Goal: Transaction & Acquisition: Purchase product/service

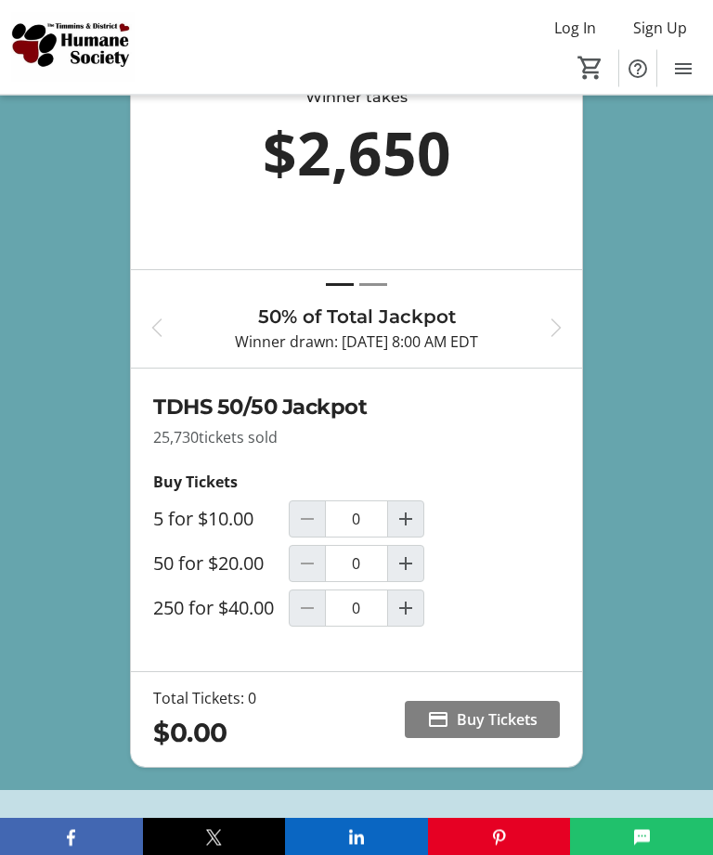
scroll to position [951, 0]
click at [411, 575] on mat-icon "Increment by one" at bounding box center [406, 564] width 22 height 22
type input "1"
click at [502, 731] on span "Buy Tickets" at bounding box center [497, 720] width 81 height 22
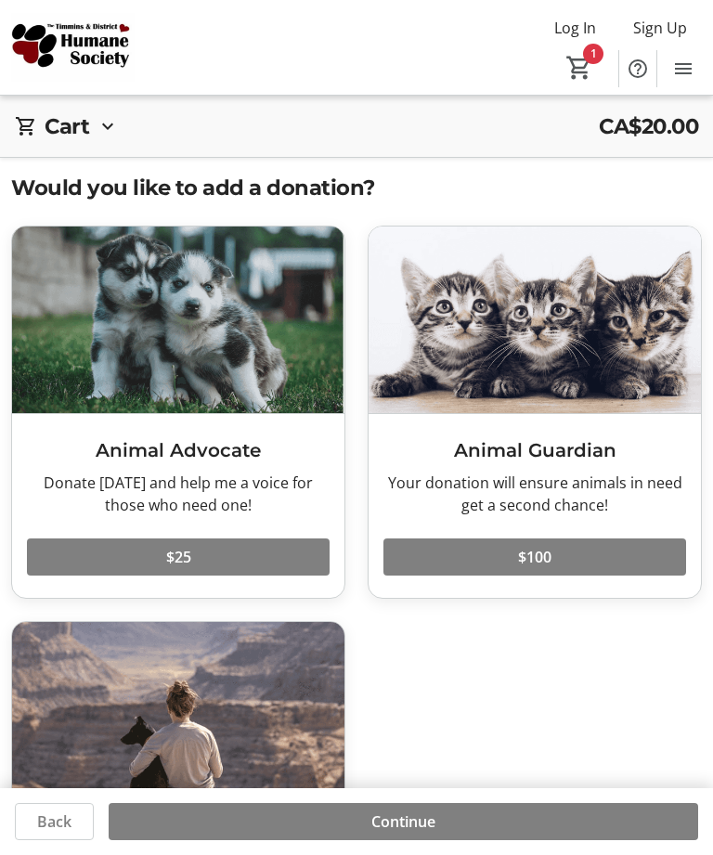
click at [428, 833] on span "Continue" at bounding box center [404, 822] width 64 height 22
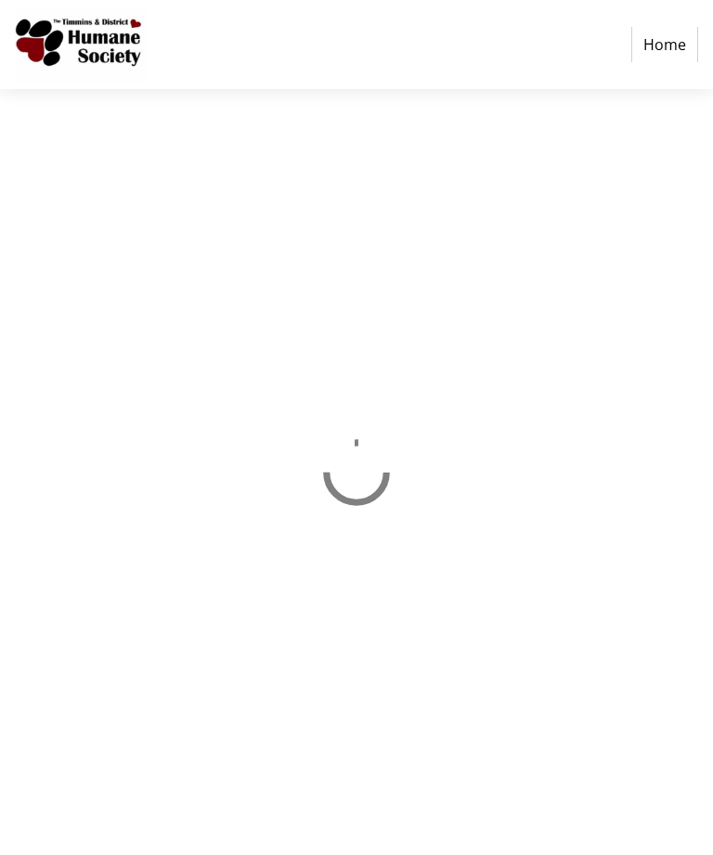
select select "CA"
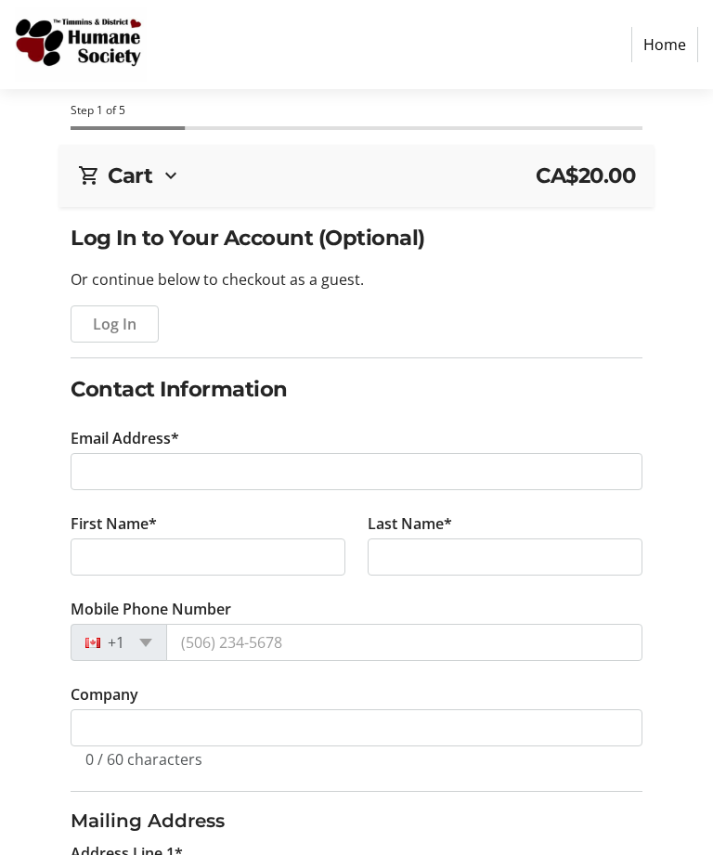
scroll to position [56, 0]
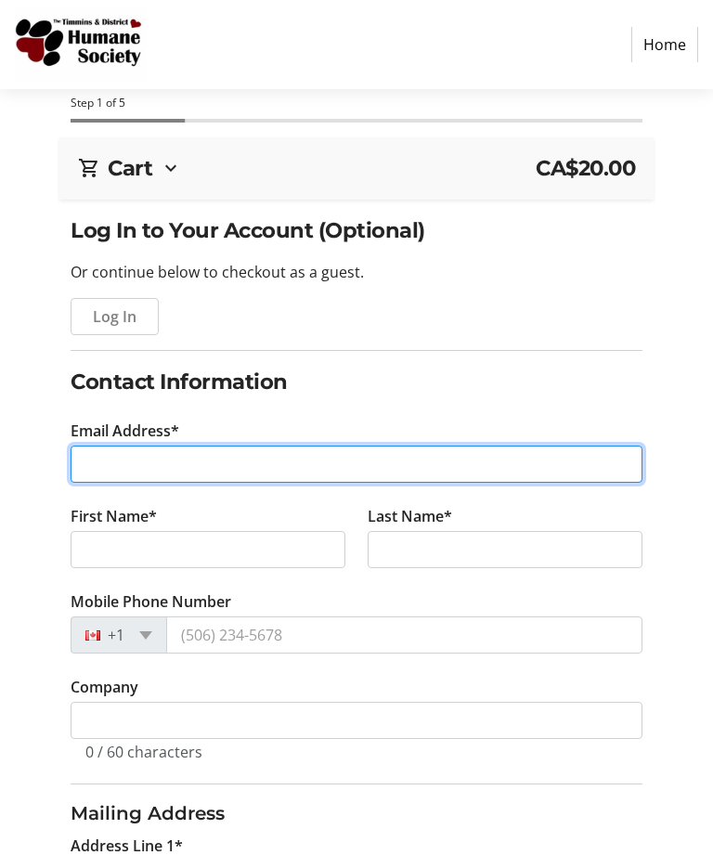
click at [98, 456] on input "Email Address*" at bounding box center [357, 464] width 572 height 37
type input "[EMAIL_ADDRESS][DOMAIN_NAME]"
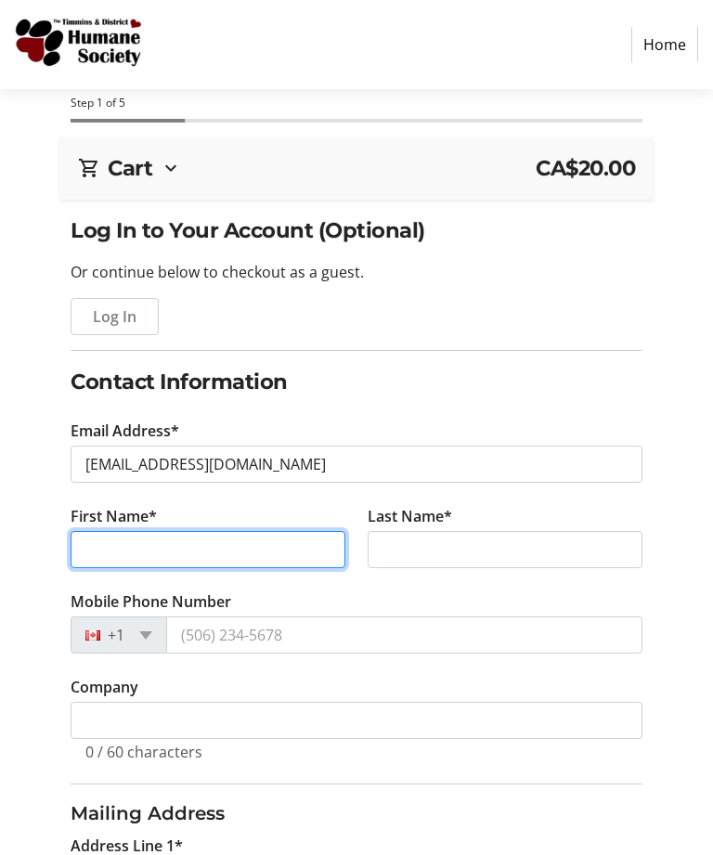
click at [97, 537] on input "First Name*" at bounding box center [208, 549] width 275 height 37
type input "[PERSON_NAME]"
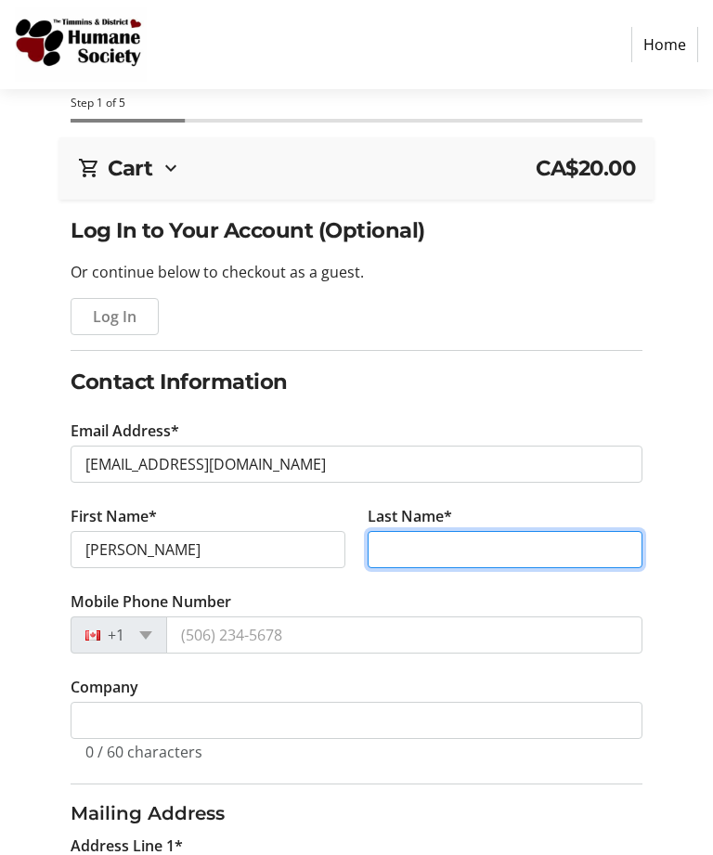
click at [406, 544] on input "Last Name*" at bounding box center [505, 549] width 275 height 37
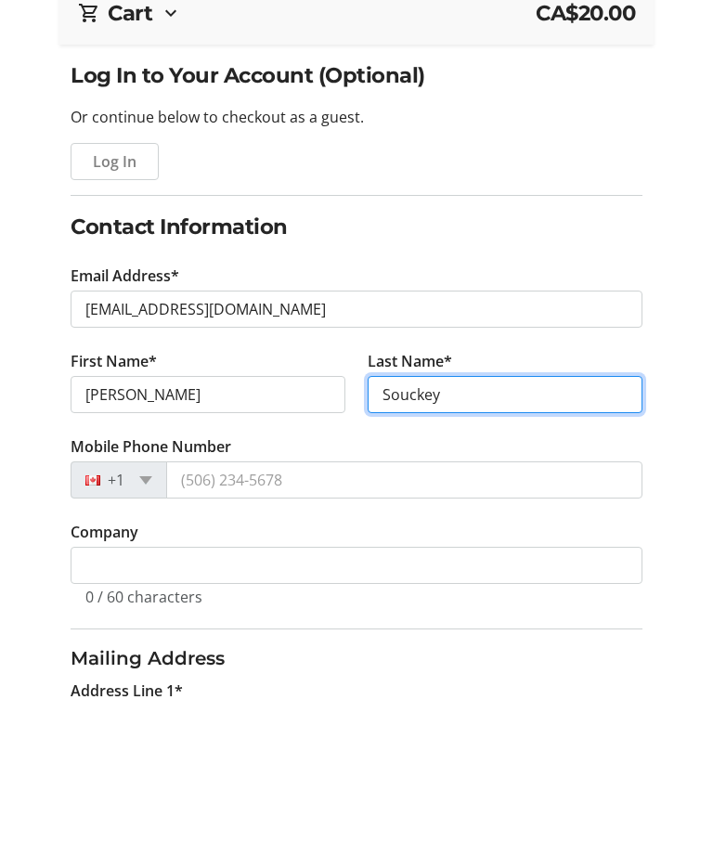
type input "Souckey"
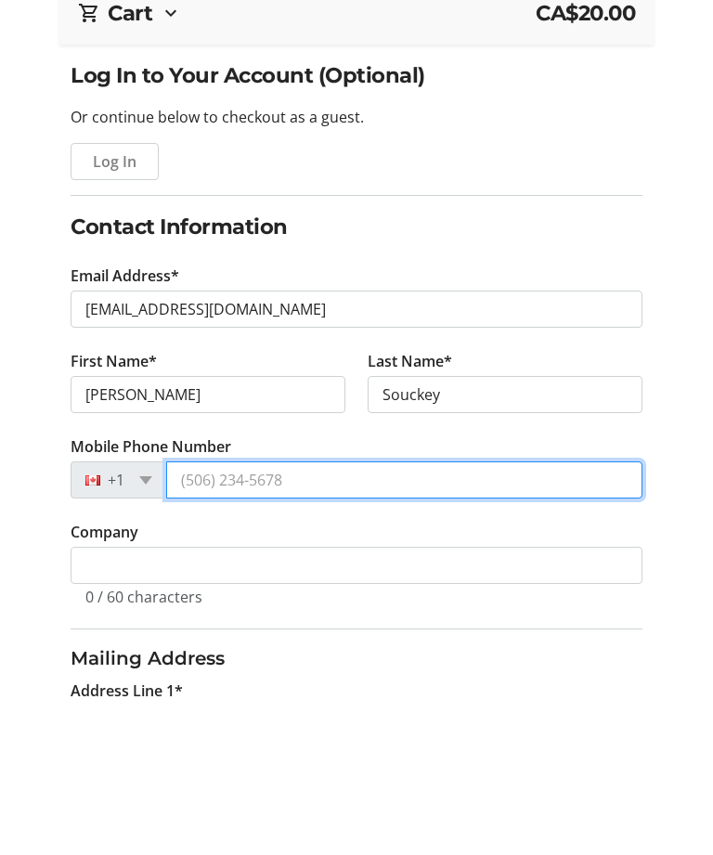
click at [202, 617] on input "Mobile Phone Number" at bounding box center [404, 635] width 476 height 37
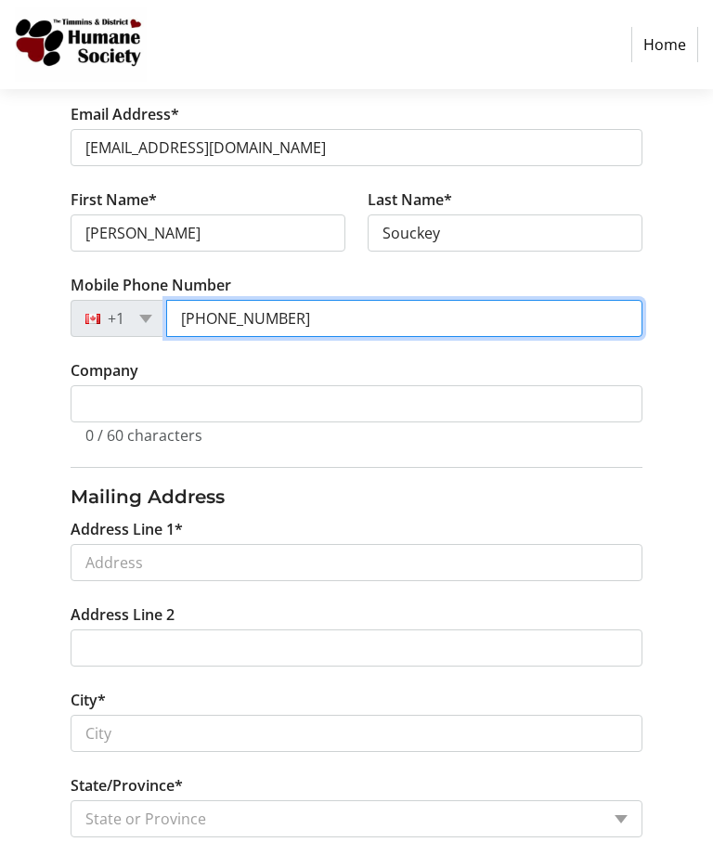
scroll to position [371, 0]
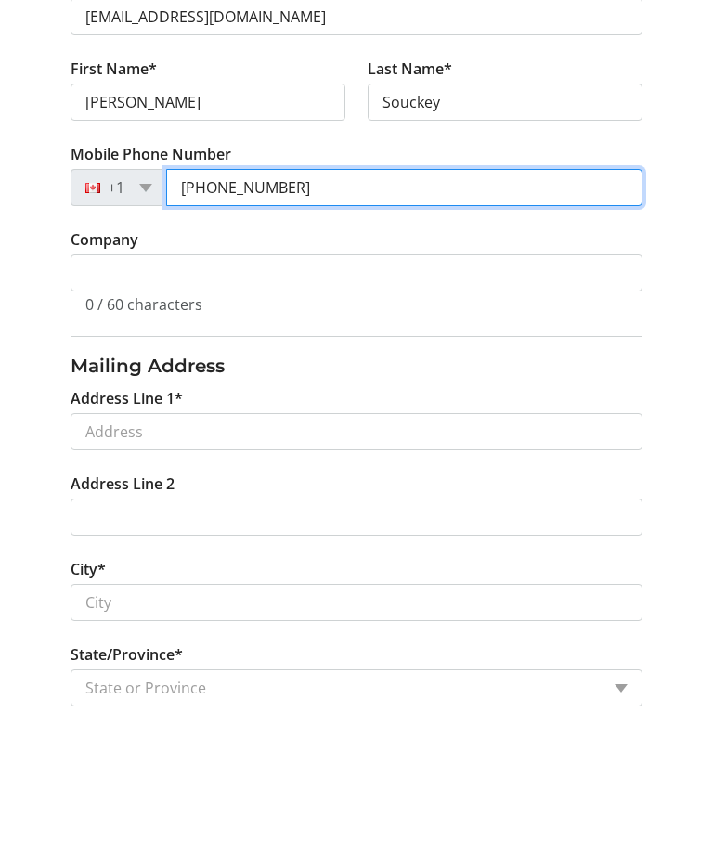
type input "[PHONE_NUMBER]"
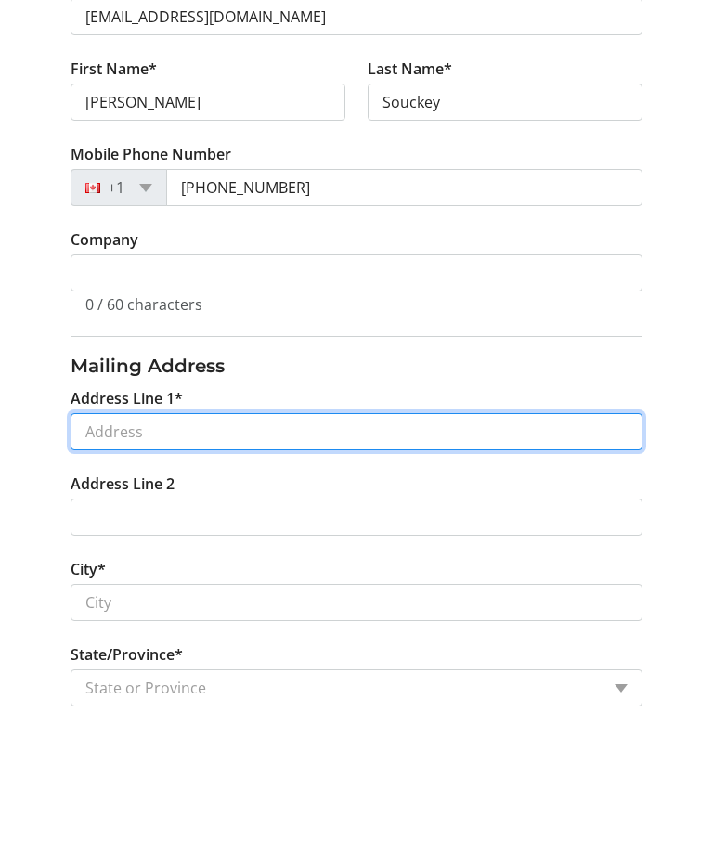
click at [90, 546] on input "Address Line 1*" at bounding box center [357, 564] width 572 height 37
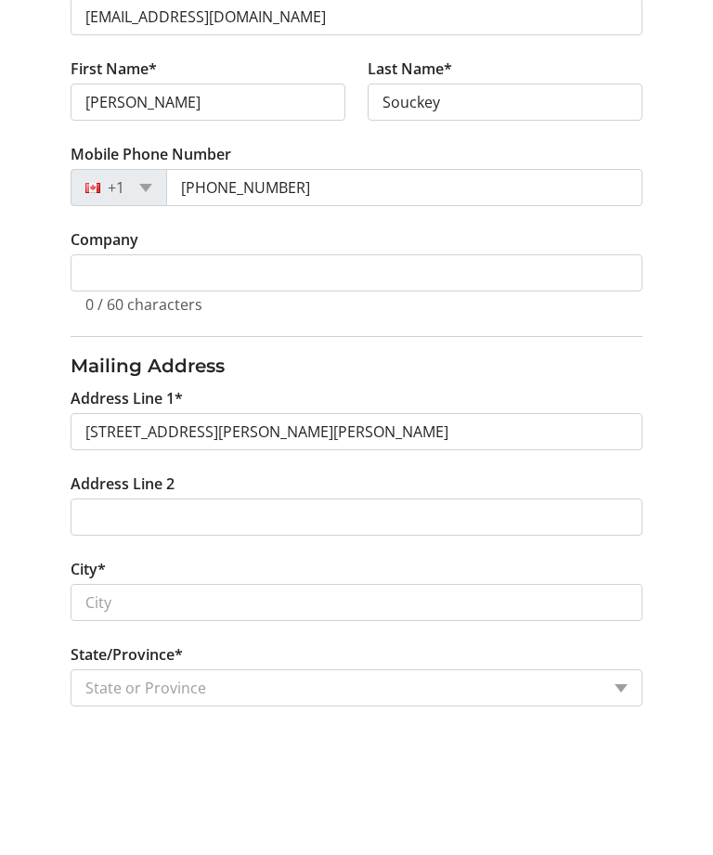
scroll to position [504, 0]
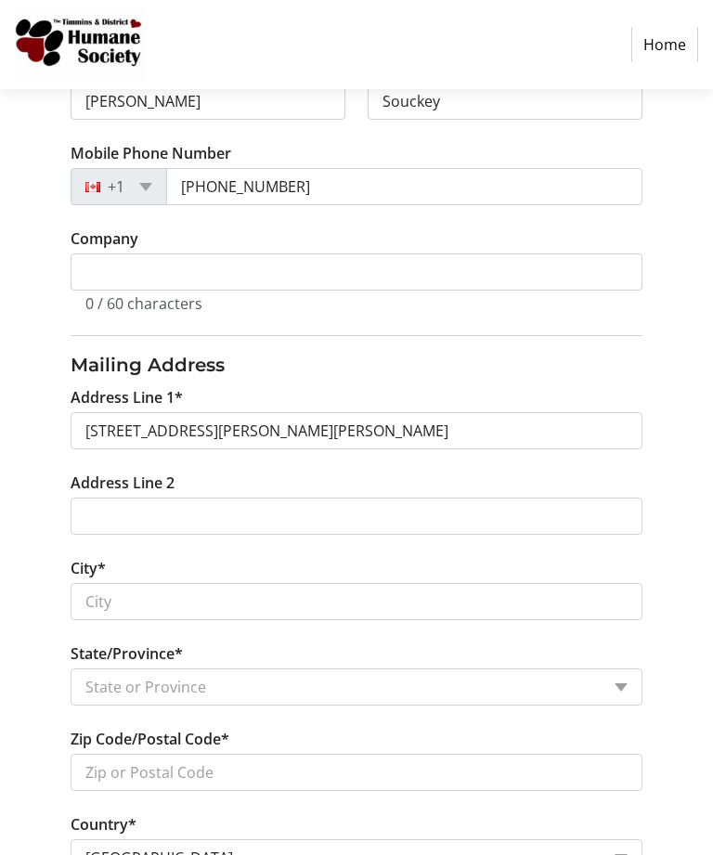
type input "[STREET_ADDRESS][PERSON_NAME]"
type input "Timmins"
select select "ON"
type input "P4P 1G7"
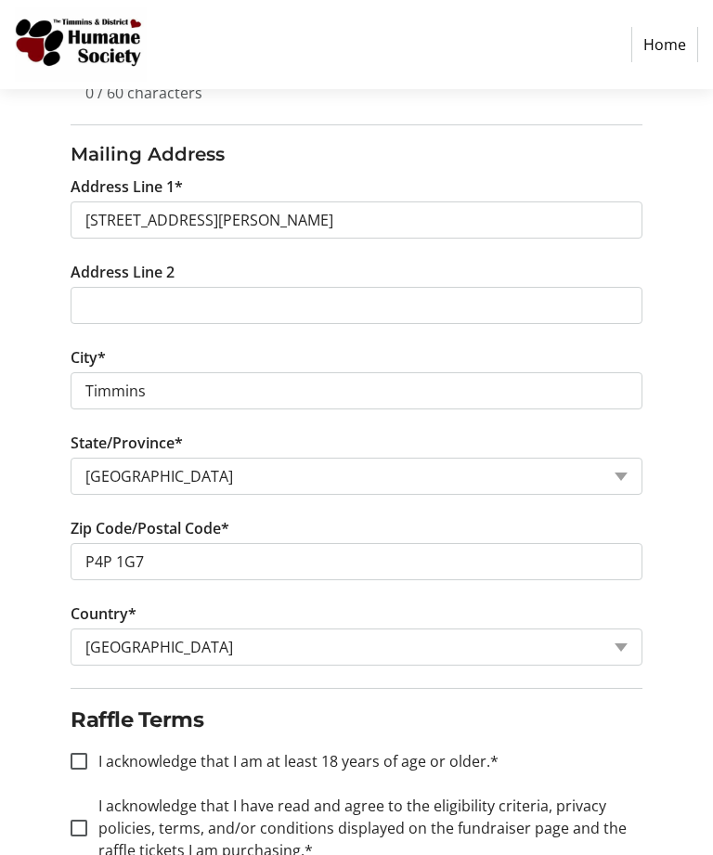
scroll to position [789, 0]
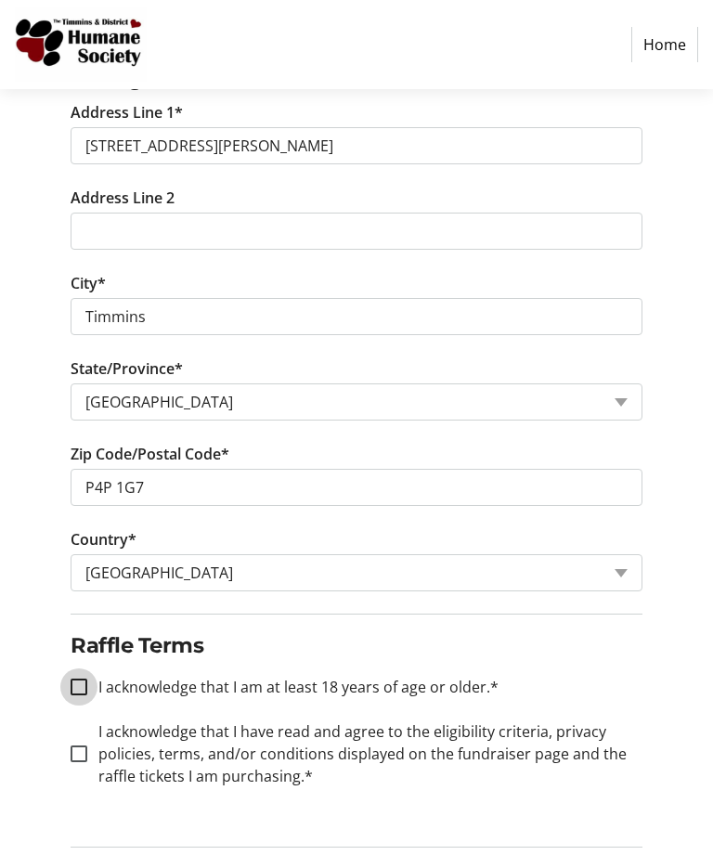
click at [86, 685] on input "I acknowledge that I am at least 18 years of age or older.*" at bounding box center [79, 687] width 17 height 17
checkbox input "true"
click at [92, 754] on div at bounding box center [79, 754] width 45 height 45
checkbox input "true"
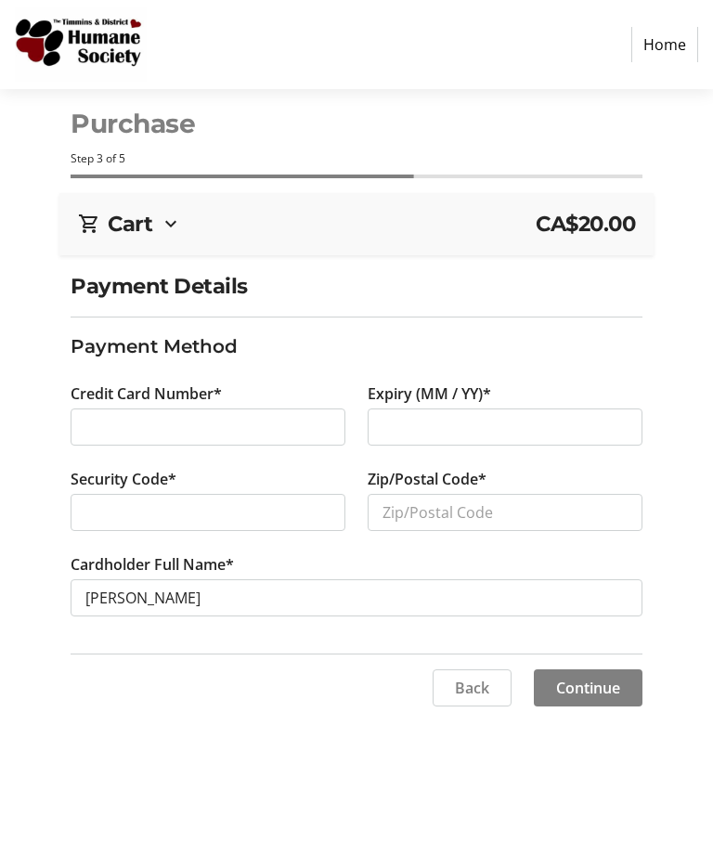
click at [409, 412] on div at bounding box center [505, 427] width 275 height 37
click at [415, 518] on input "Zip/Postal Code*" at bounding box center [505, 512] width 275 height 37
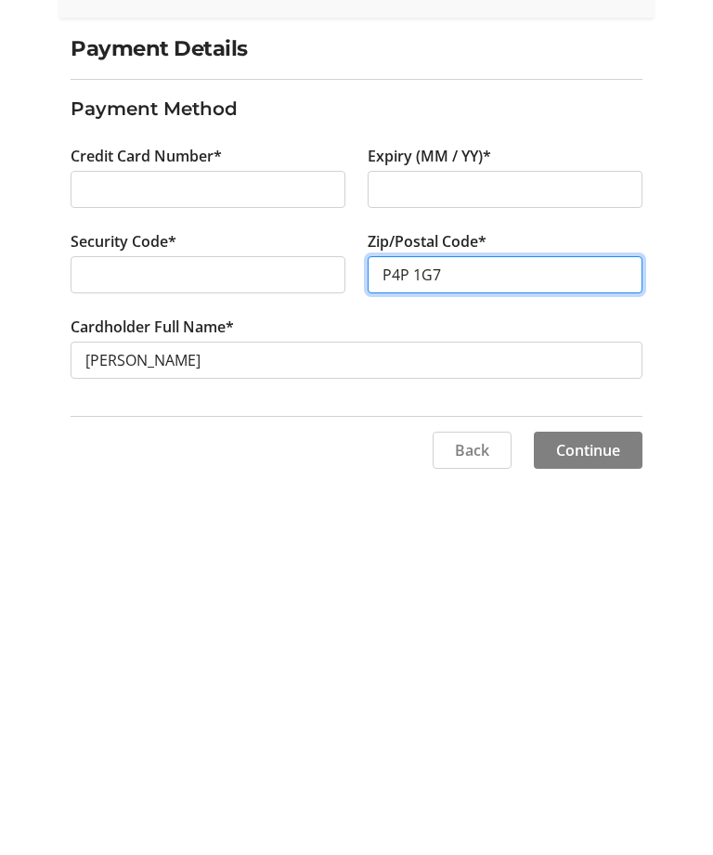
scroll to position [59, 0]
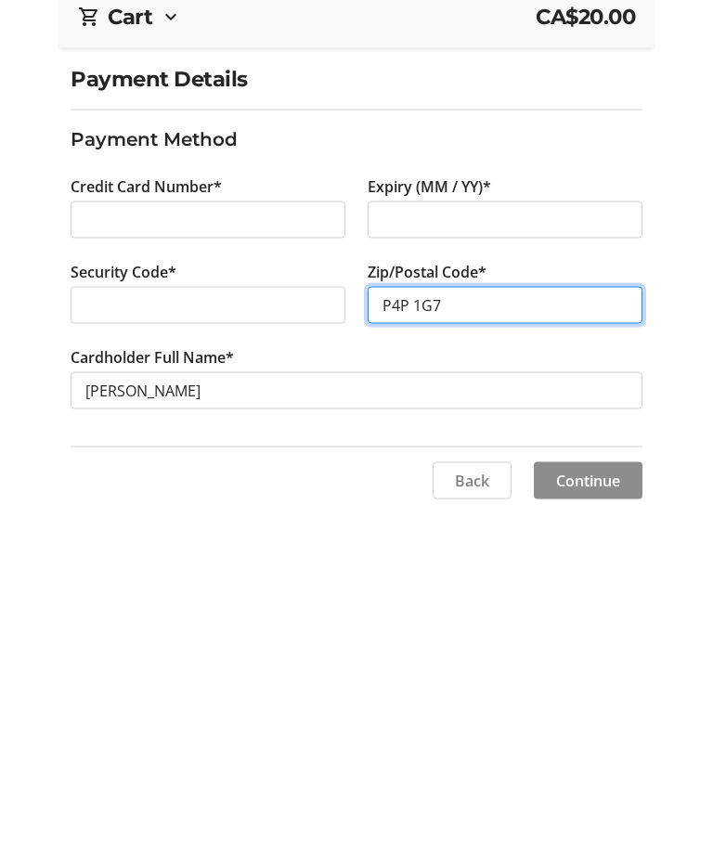
type input "P4P 1G7"
click at [607, 677] on span "Continue" at bounding box center [588, 688] width 64 height 22
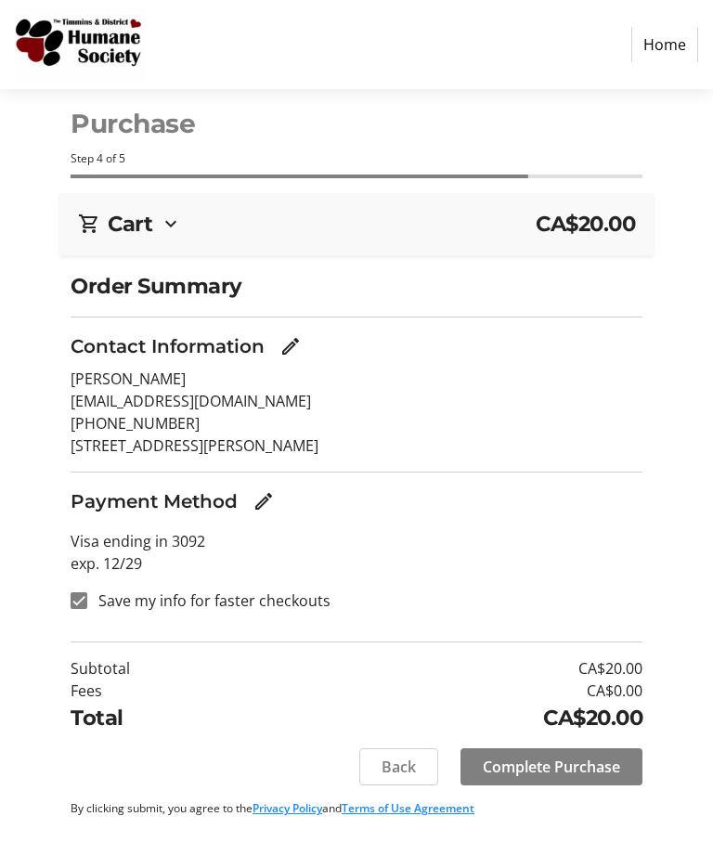
click at [560, 763] on span "Complete Purchase" at bounding box center [551, 767] width 137 height 22
